Goal: Task Accomplishment & Management: Use online tool/utility

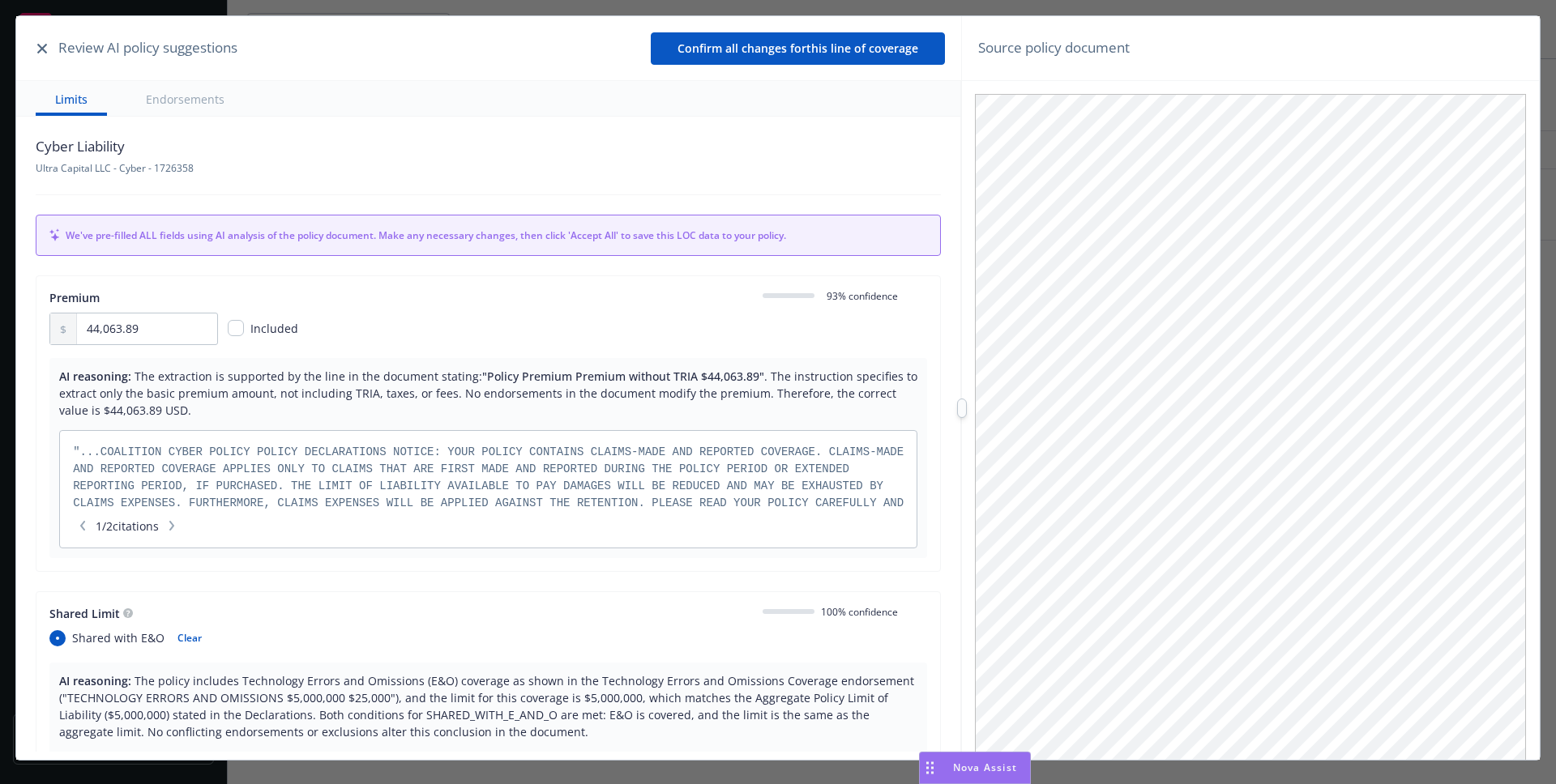
click at [46, 52] on icon "button" at bounding box center [42, 48] width 9 height 9
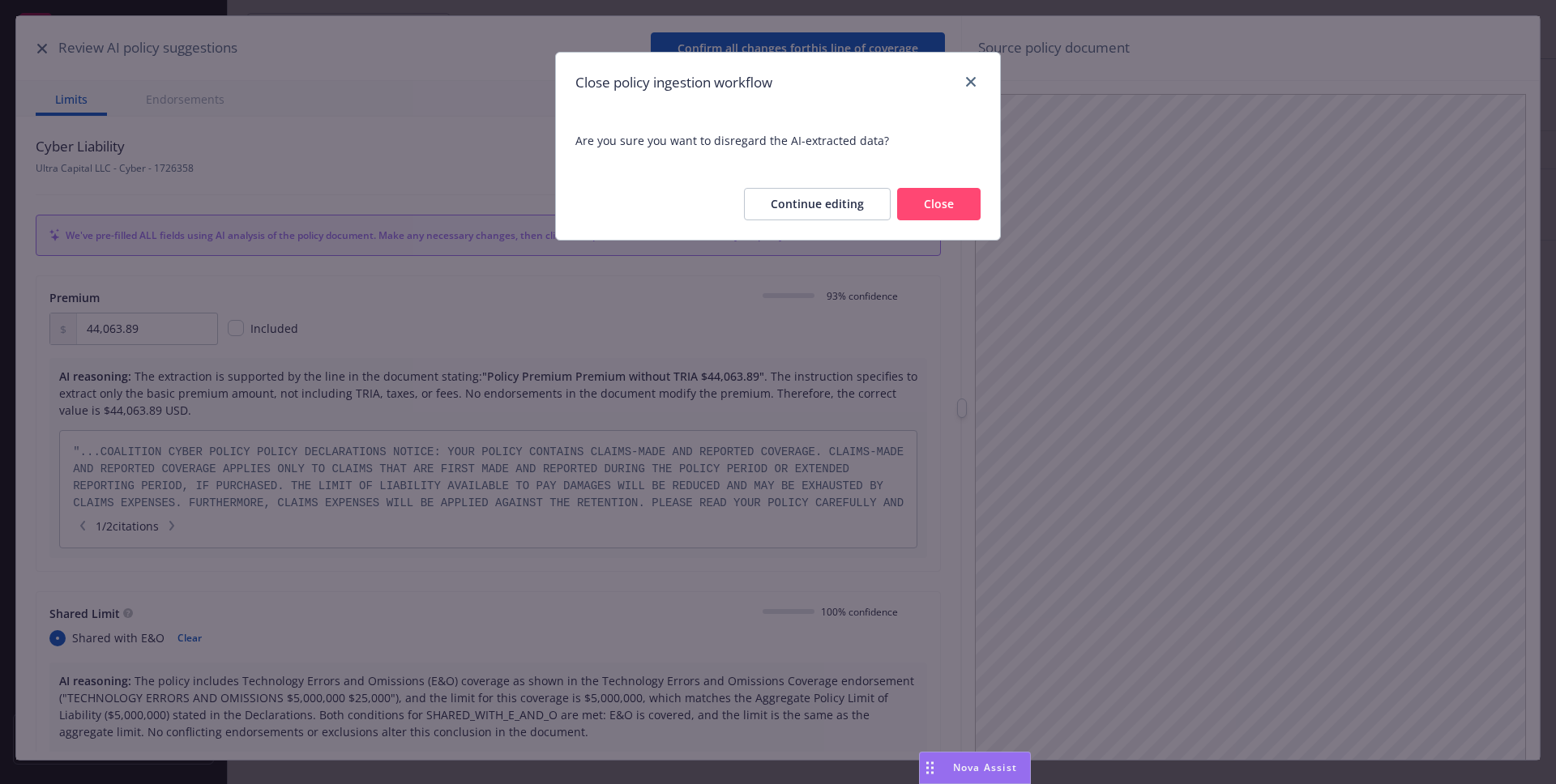
click at [982, 61] on div "Close policy ingestion workflow" at bounding box center [778, 82] width 444 height 60
click at [980, 67] on div "Close policy ingestion workflow" at bounding box center [778, 82] width 444 height 60
click at [978, 74] on div at bounding box center [967, 82] width 26 height 21
click at [976, 78] on link "close" at bounding box center [971, 81] width 20 height 20
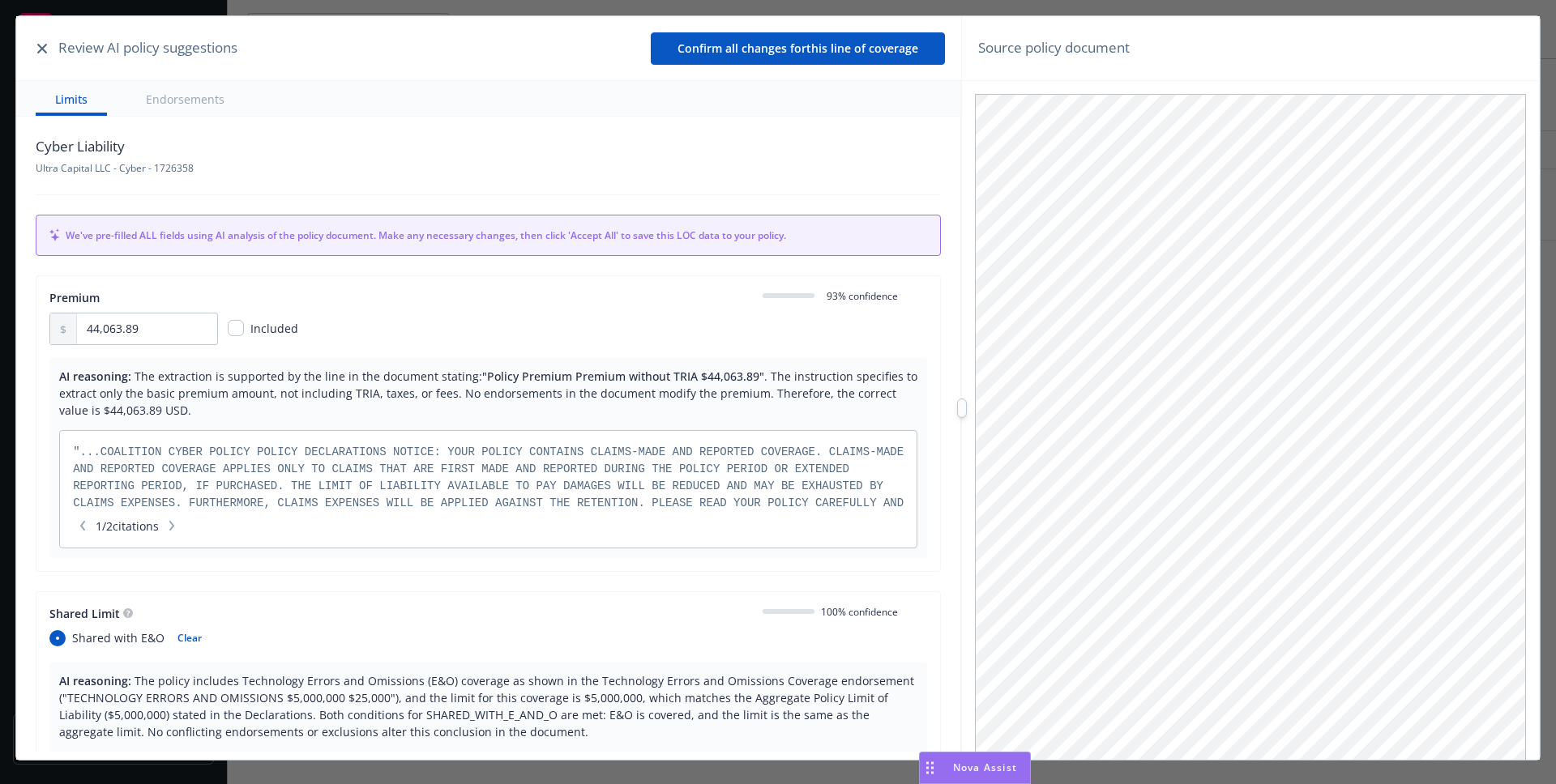
click at [37, 54] on button "button" at bounding box center [42, 48] width 20 height 20
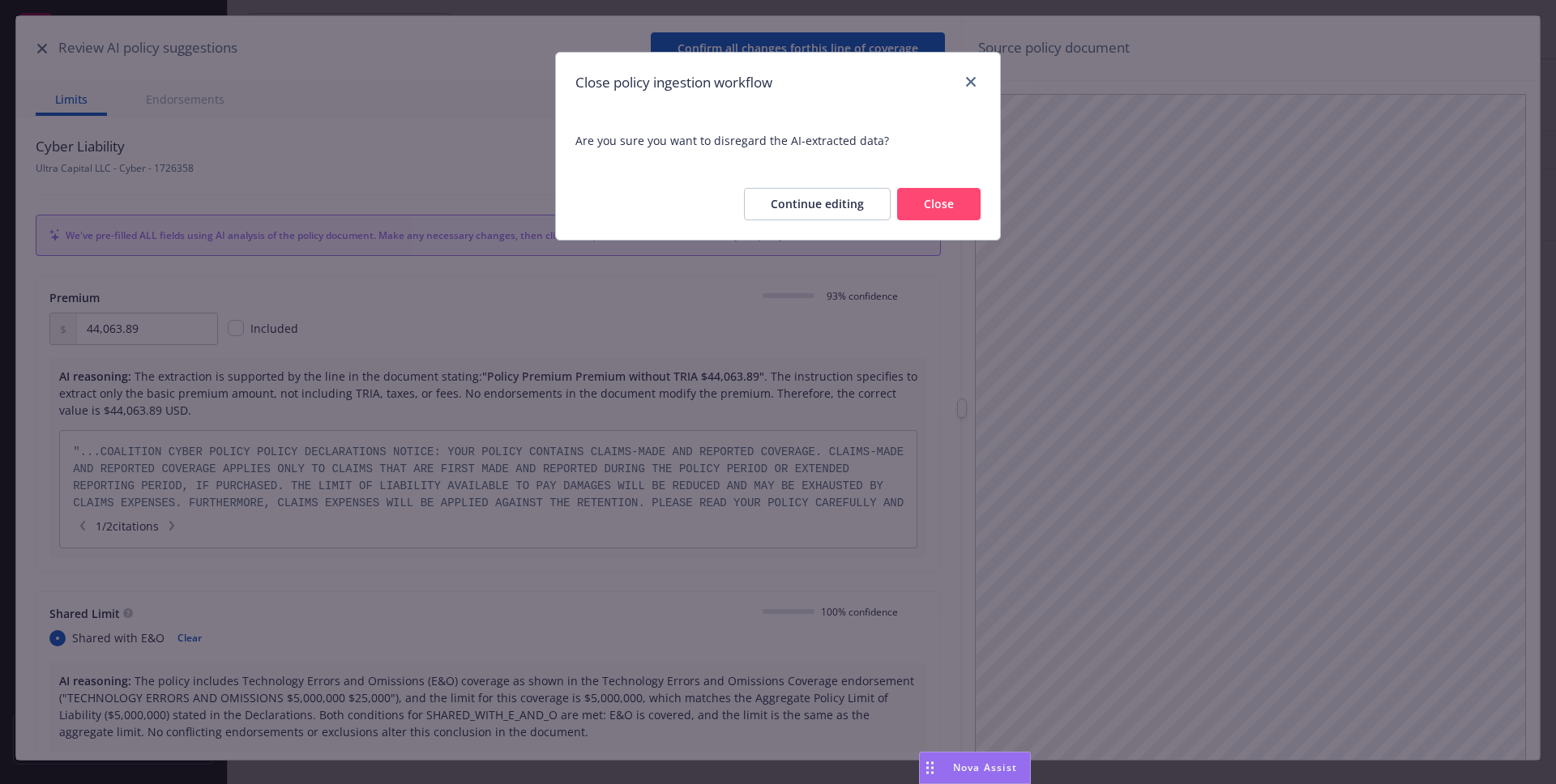
click at [957, 213] on button "Close" at bounding box center [939, 205] width 83 height 32
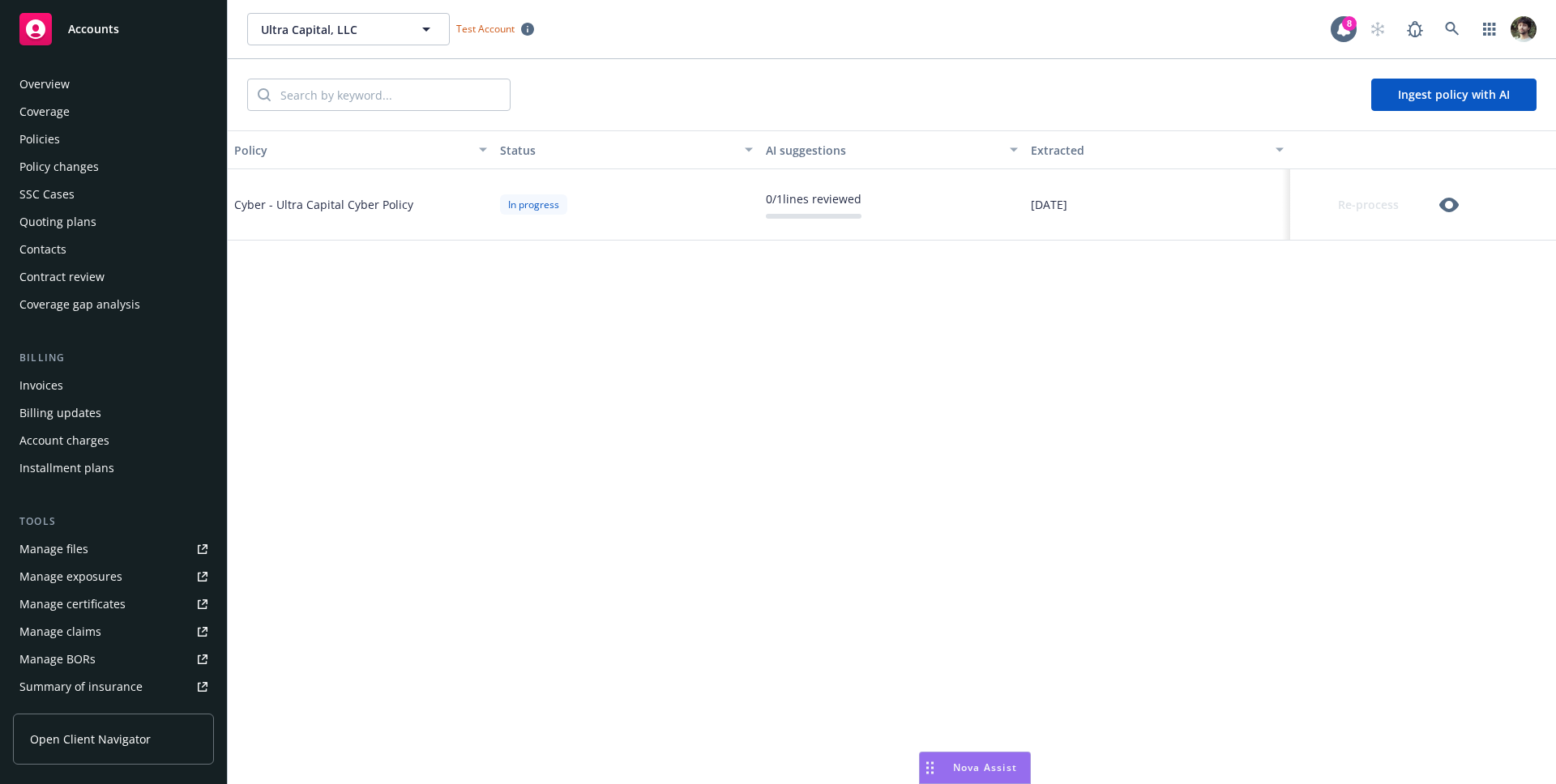
click at [1452, 205] on icon "button" at bounding box center [1449, 205] width 20 height 20
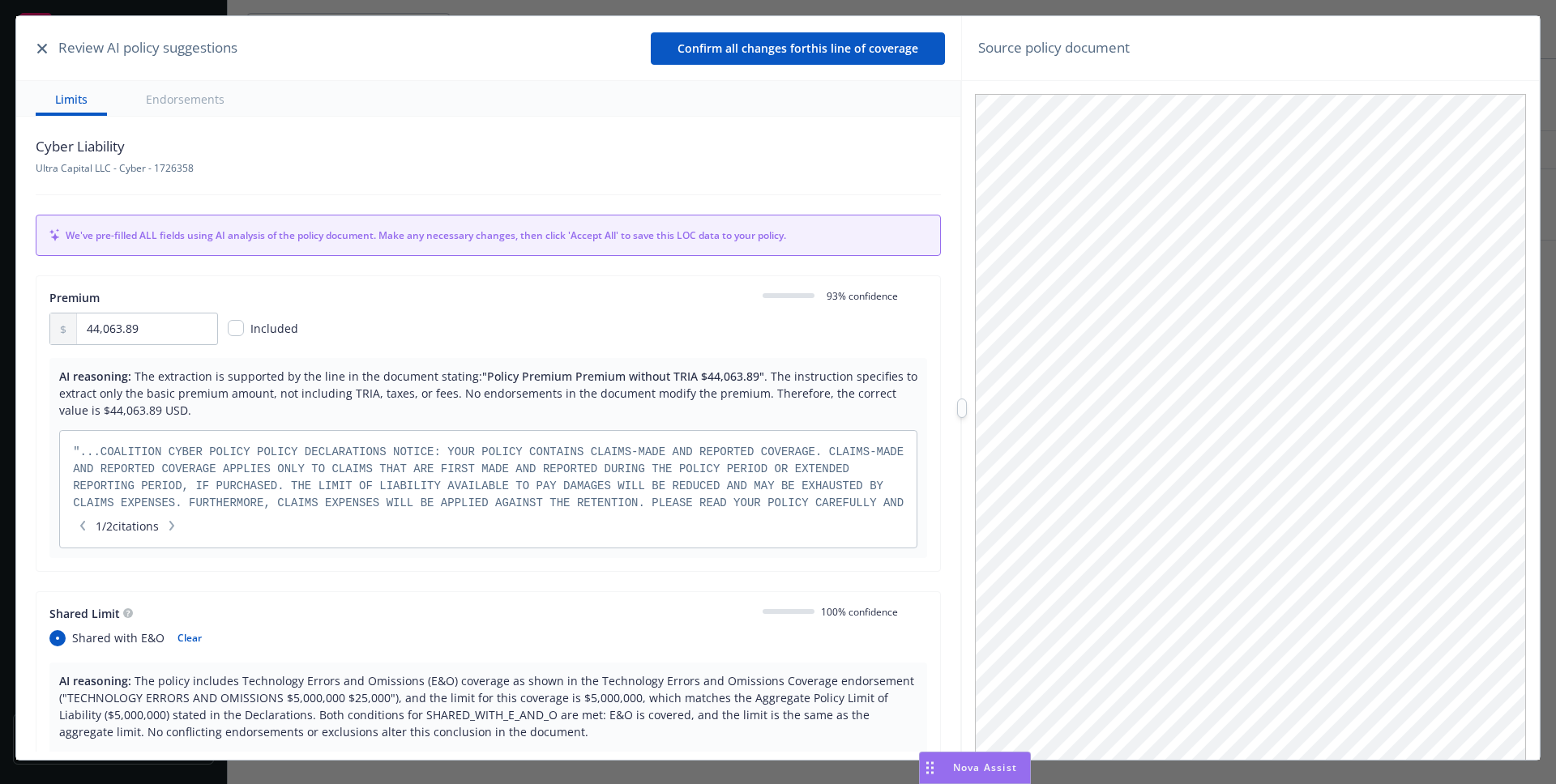
click at [39, 49] on icon "button" at bounding box center [42, 48] width 9 height 9
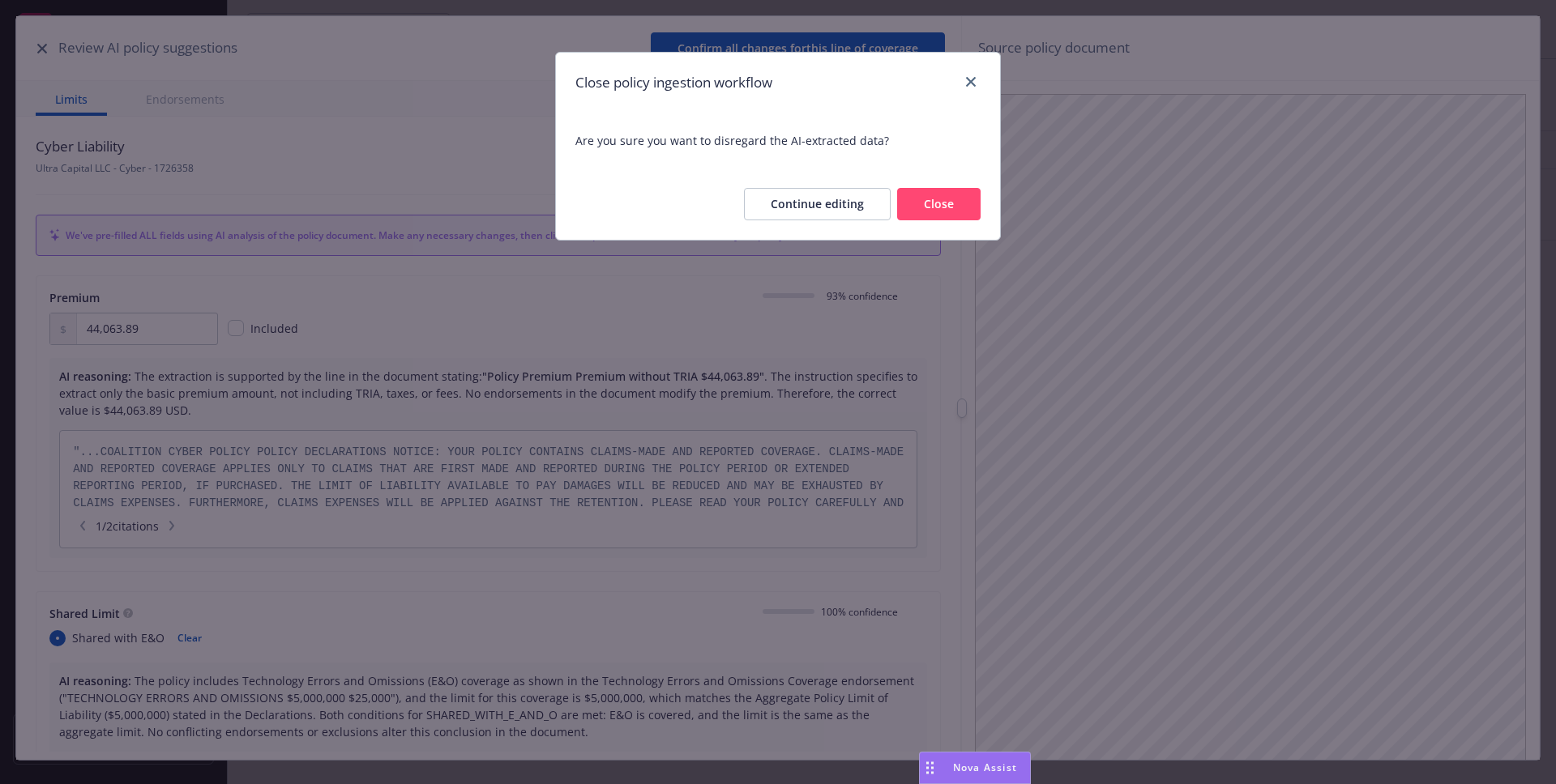
click at [947, 223] on div "Continue editing Close" at bounding box center [778, 204] width 444 height 71
click at [947, 208] on button "Close" at bounding box center [939, 205] width 83 height 32
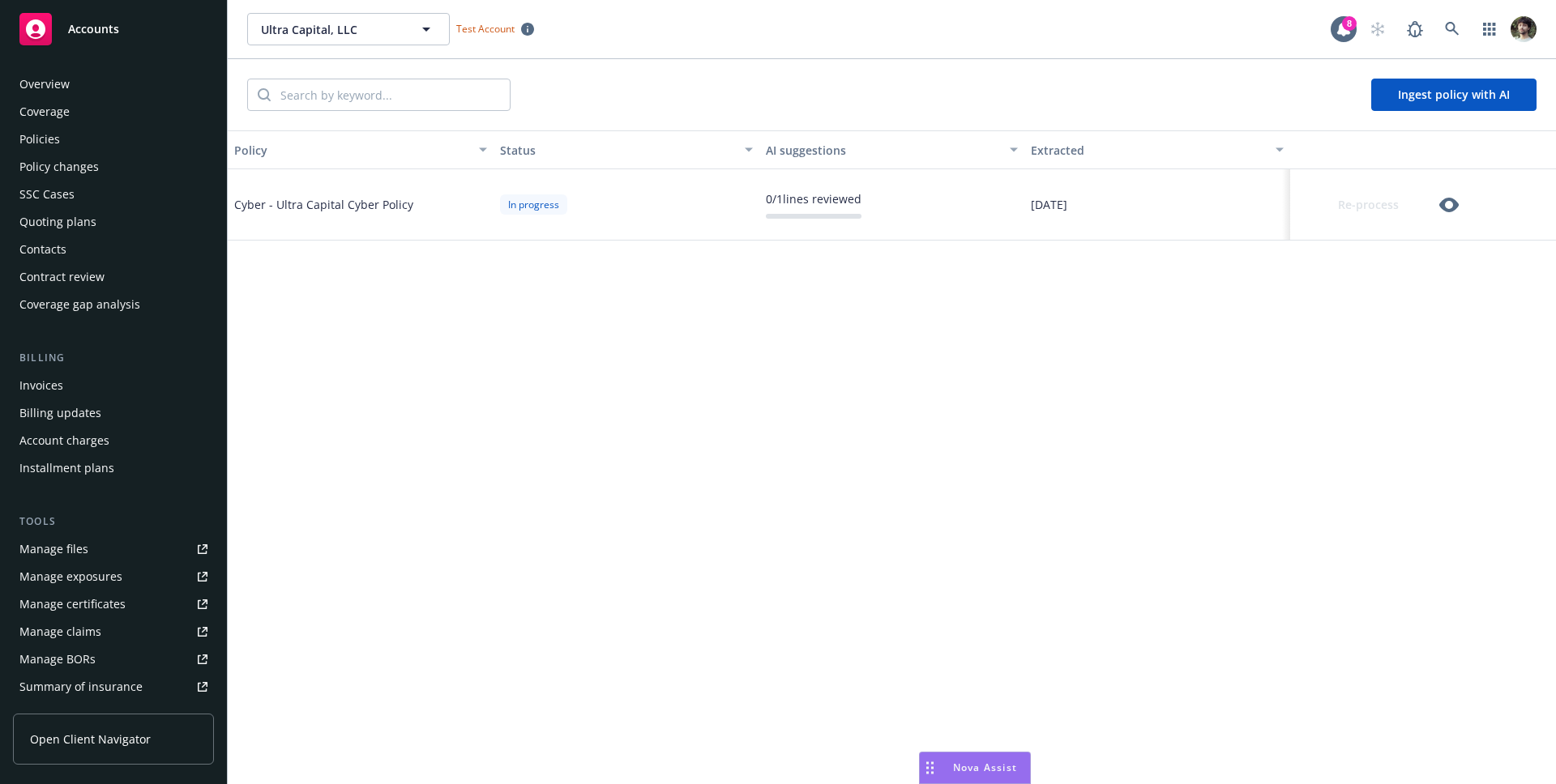
click at [1448, 207] on icon "button" at bounding box center [1449, 205] width 20 height 20
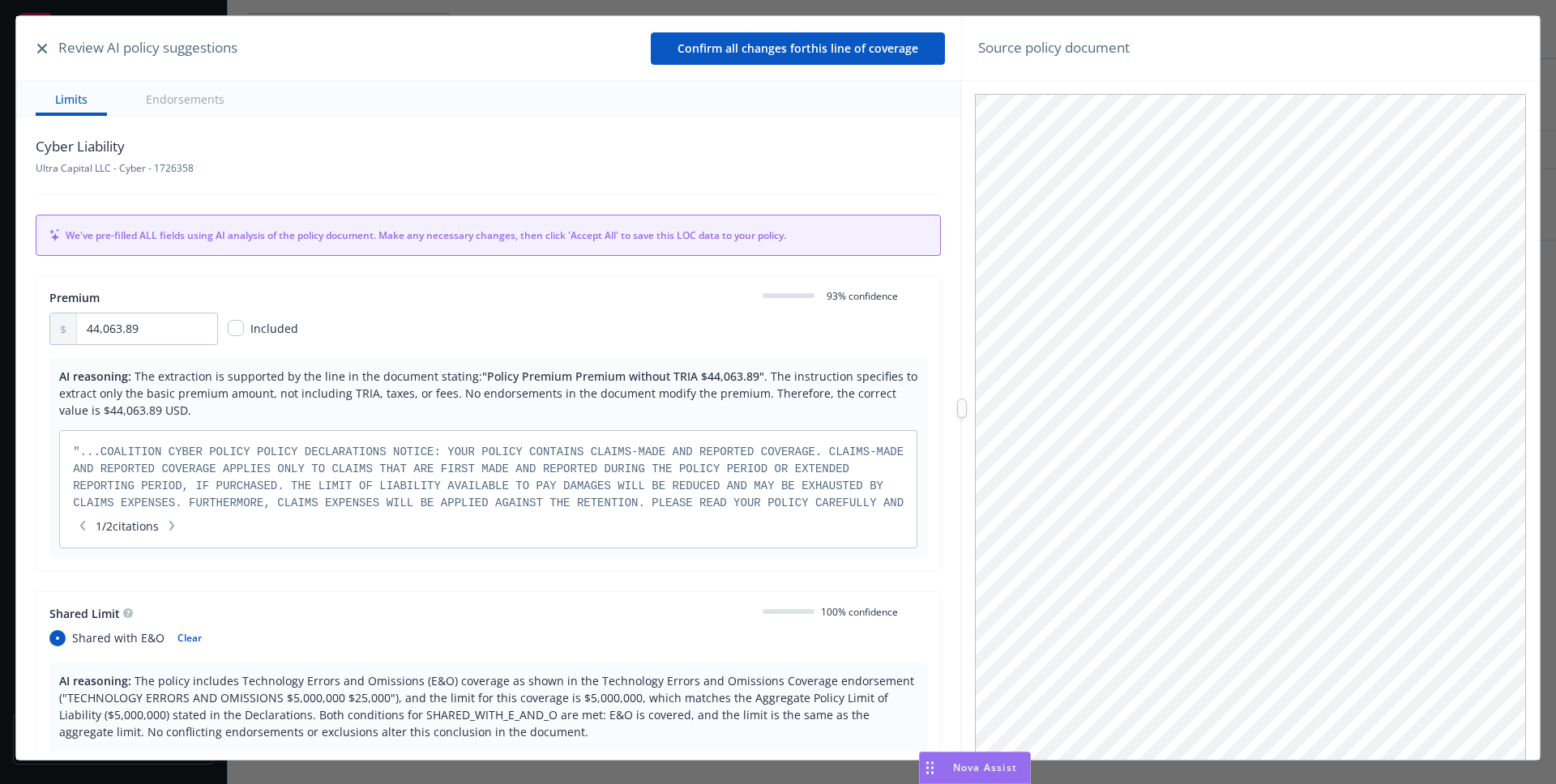
click at [32, 43] on div "Review AI policy suggestions" at bounding box center [134, 47] width 206 height 21
click at [37, 46] on icon "button" at bounding box center [42, 48] width 9 height 9
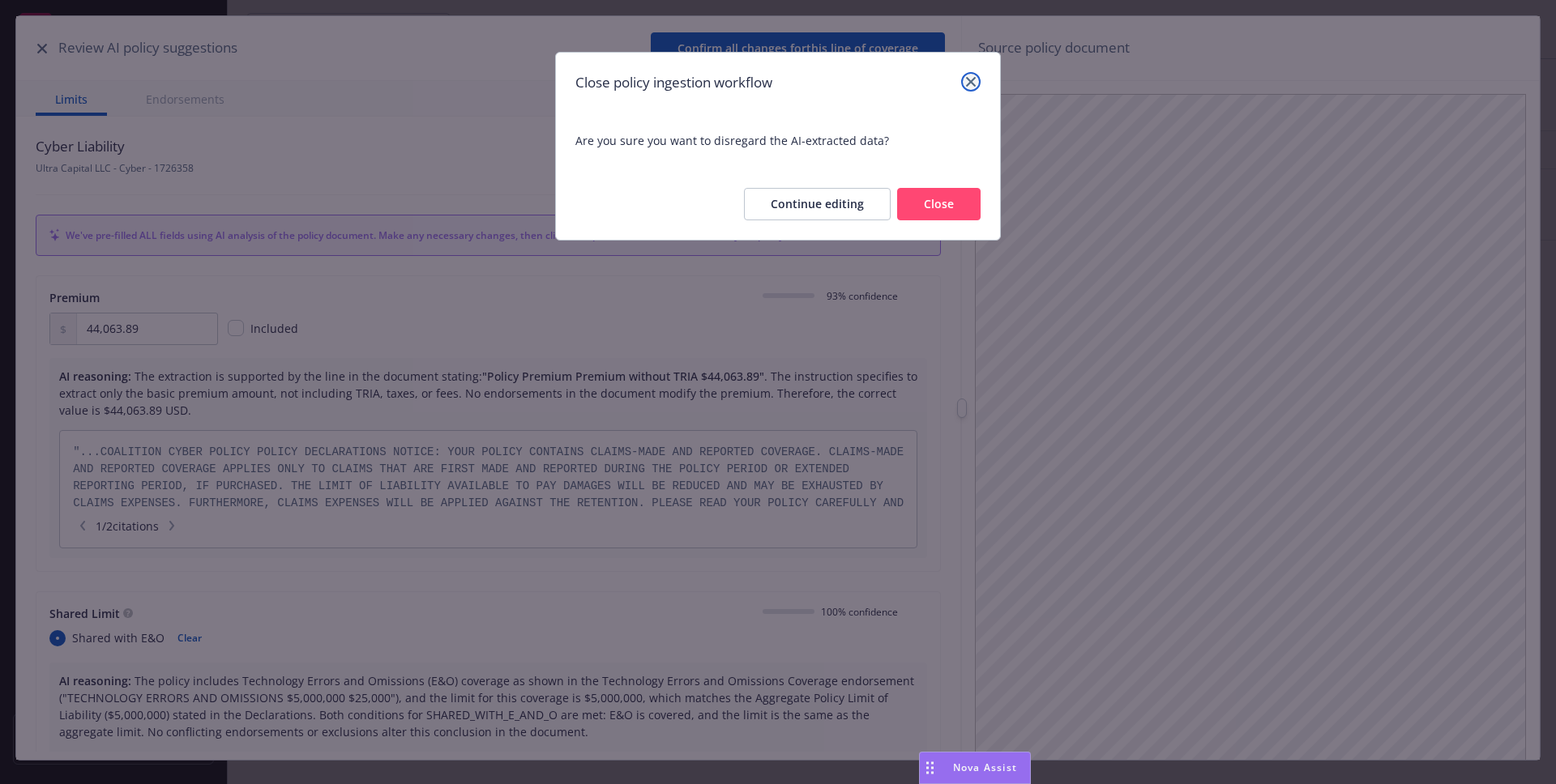
click at [967, 86] on icon "close" at bounding box center [971, 81] width 9 height 9
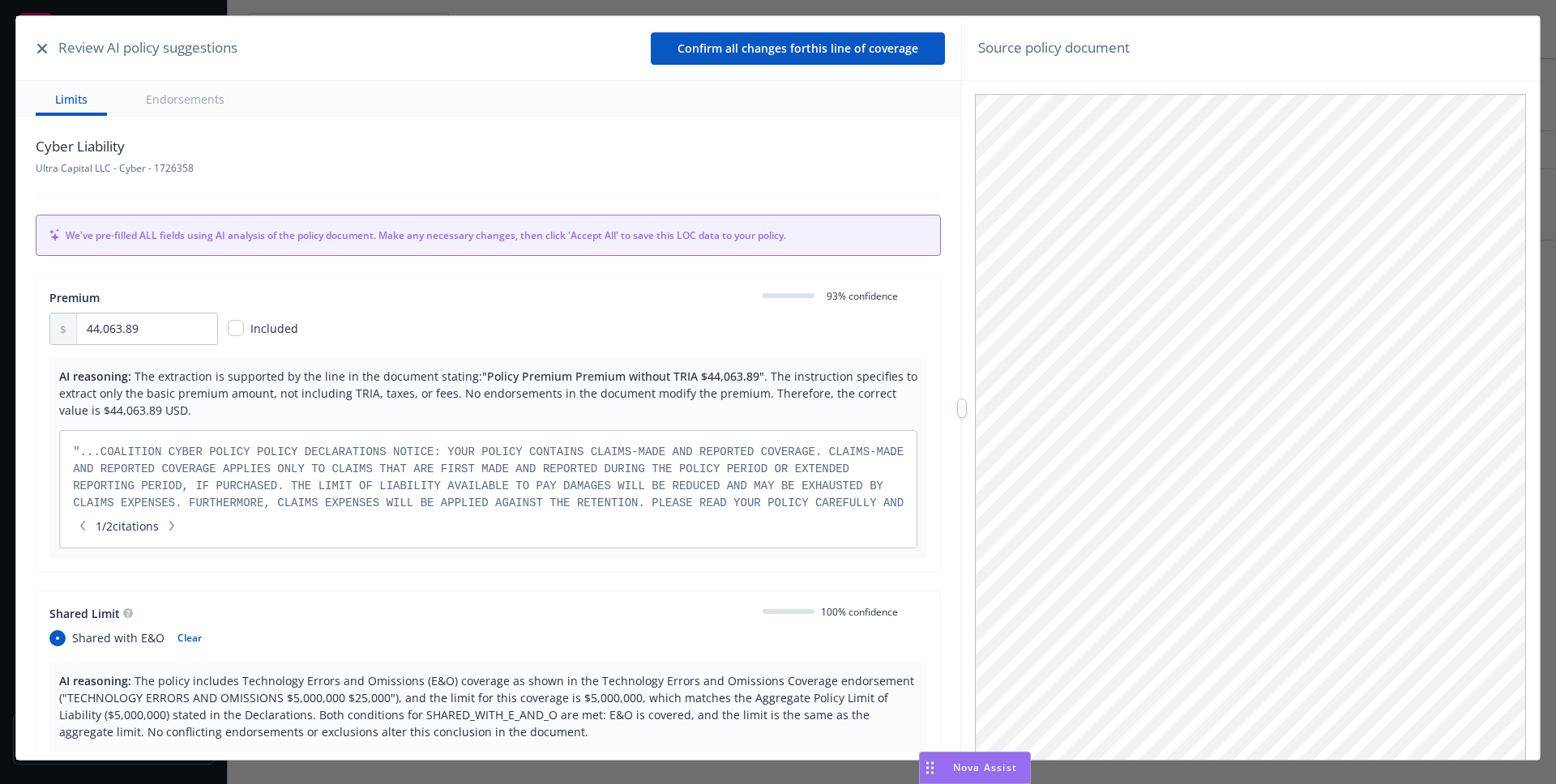
click at [232, 345] on div "Premium 0 93 % confidence 44,063.89 Included AI reasoning: The extraction is su…" at bounding box center [489, 423] width 905 height 296
click at [233, 333] on input "checkbox" at bounding box center [235, 328] width 16 height 16
checkbox input "true"
click at [233, 333] on input "checkbox" at bounding box center [235, 328] width 16 height 16
click at [236, 335] on input "checkbox" at bounding box center [235, 328] width 16 height 16
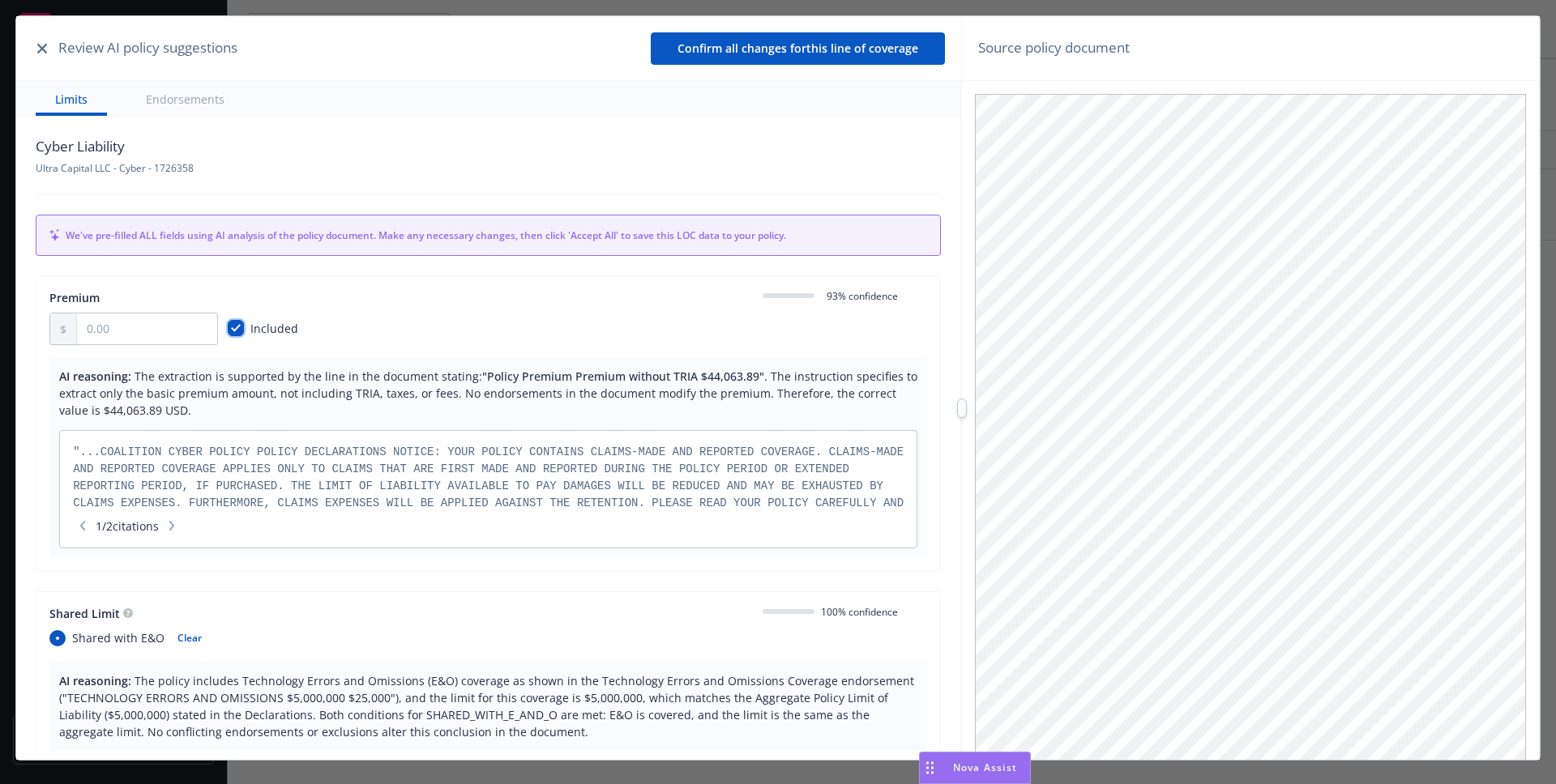
checkbox input "true"
click at [851, 295] on span "0 93 % confidence" at bounding box center [859, 296] width 77 height 14
